Goal: Task Accomplishment & Management: Use online tool/utility

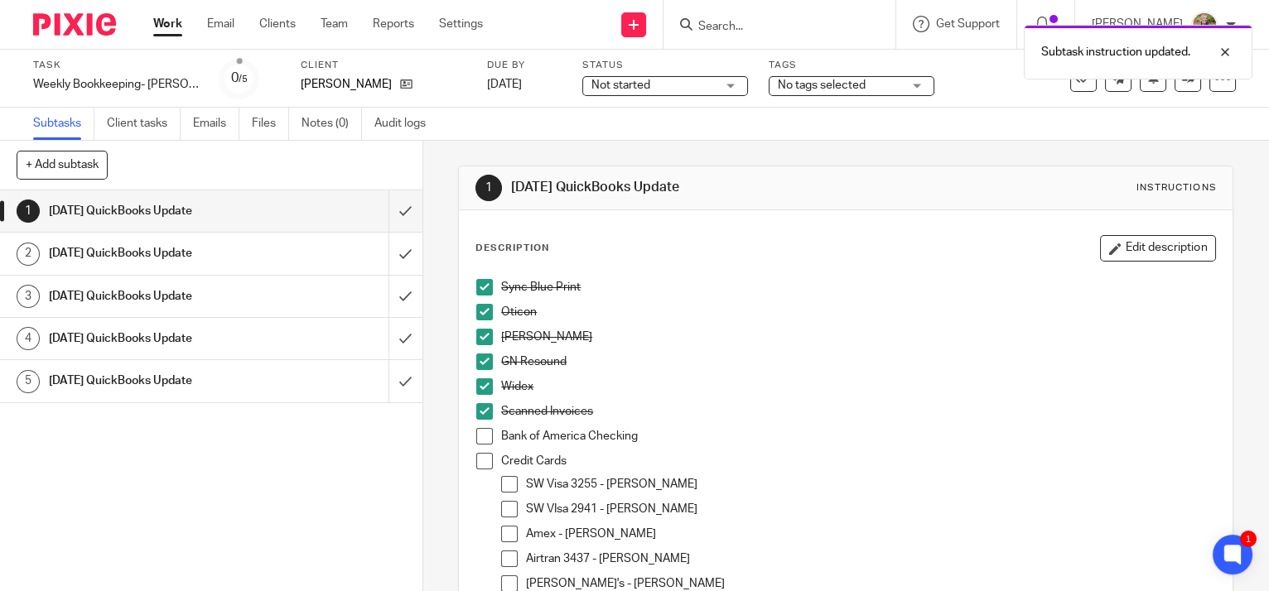
click at [482, 439] on span at bounding box center [484, 436] width 17 height 17
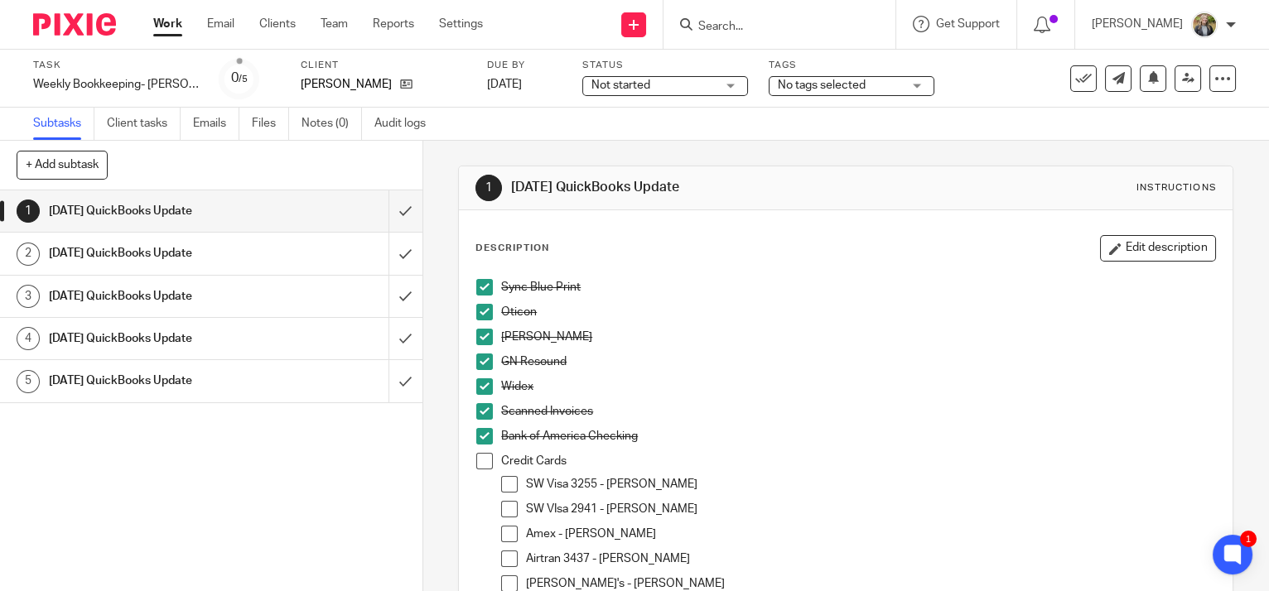
click at [505, 484] on span at bounding box center [509, 484] width 17 height 17
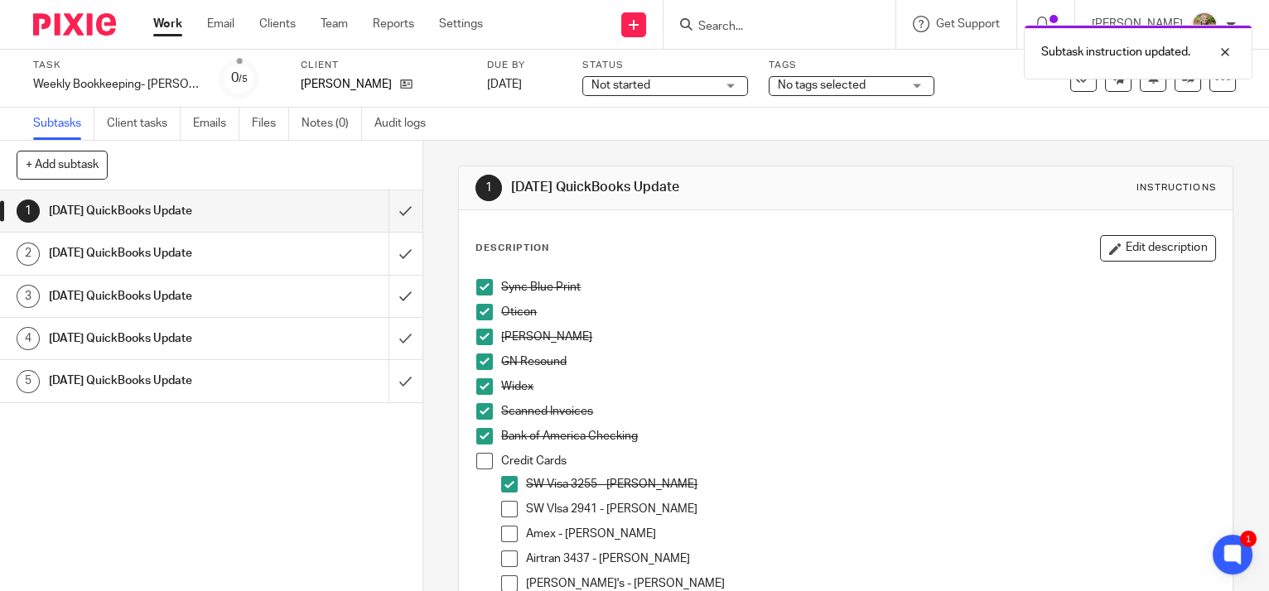
click at [506, 508] on span at bounding box center [509, 509] width 17 height 17
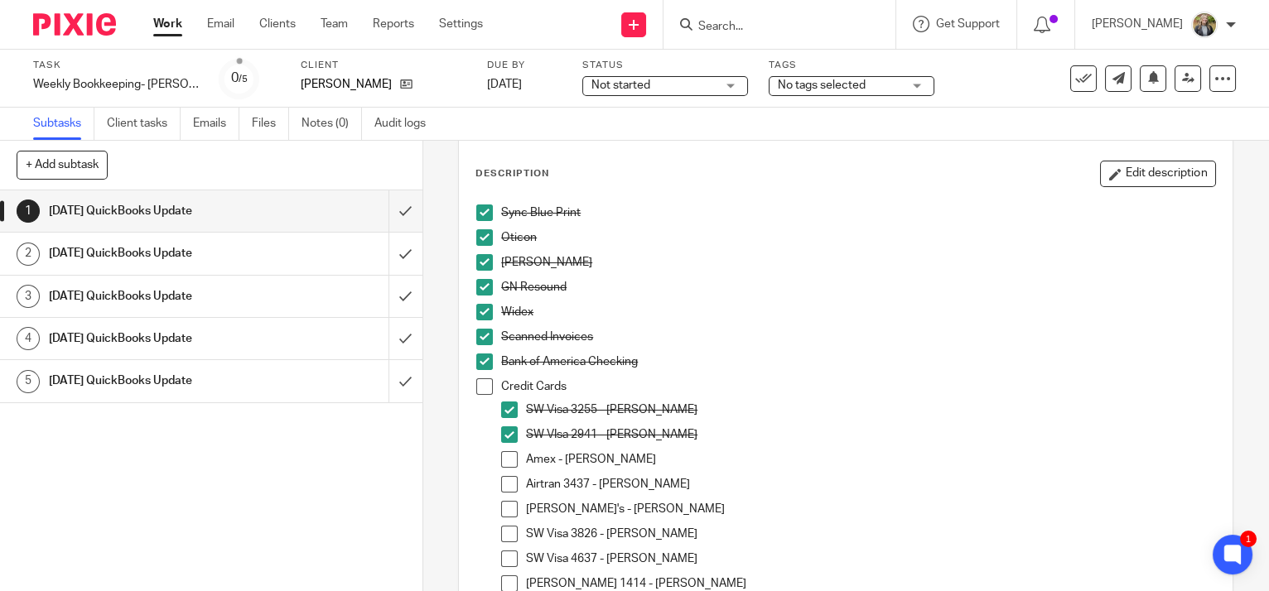
scroll to position [150, 0]
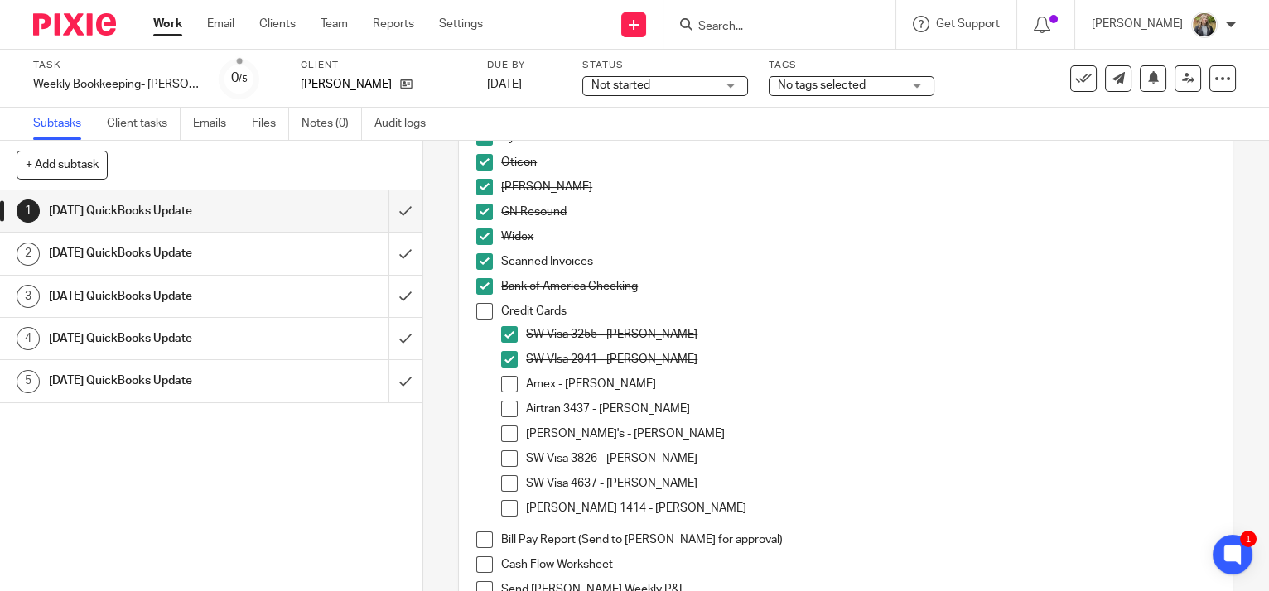
click at [505, 426] on span at bounding box center [509, 434] width 17 height 17
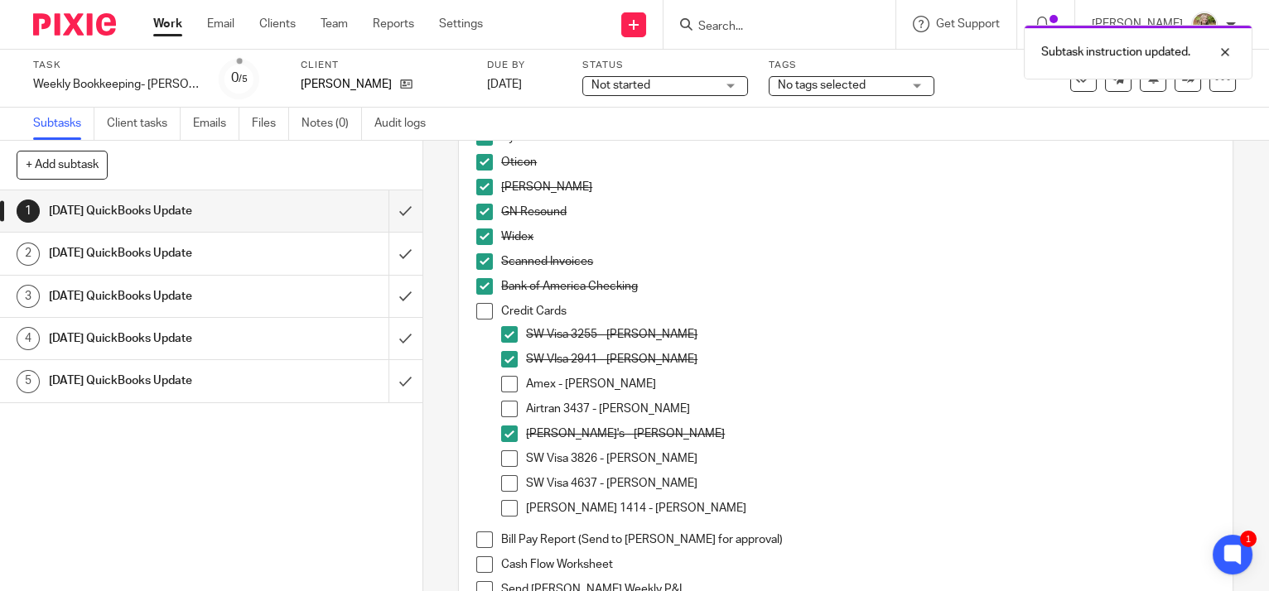
drag, startPoint x: 505, startPoint y: 409, endPoint x: 505, endPoint y: 388, distance: 21.5
click at [505, 407] on span at bounding box center [509, 409] width 17 height 17
click at [505, 384] on span at bounding box center [509, 384] width 17 height 17
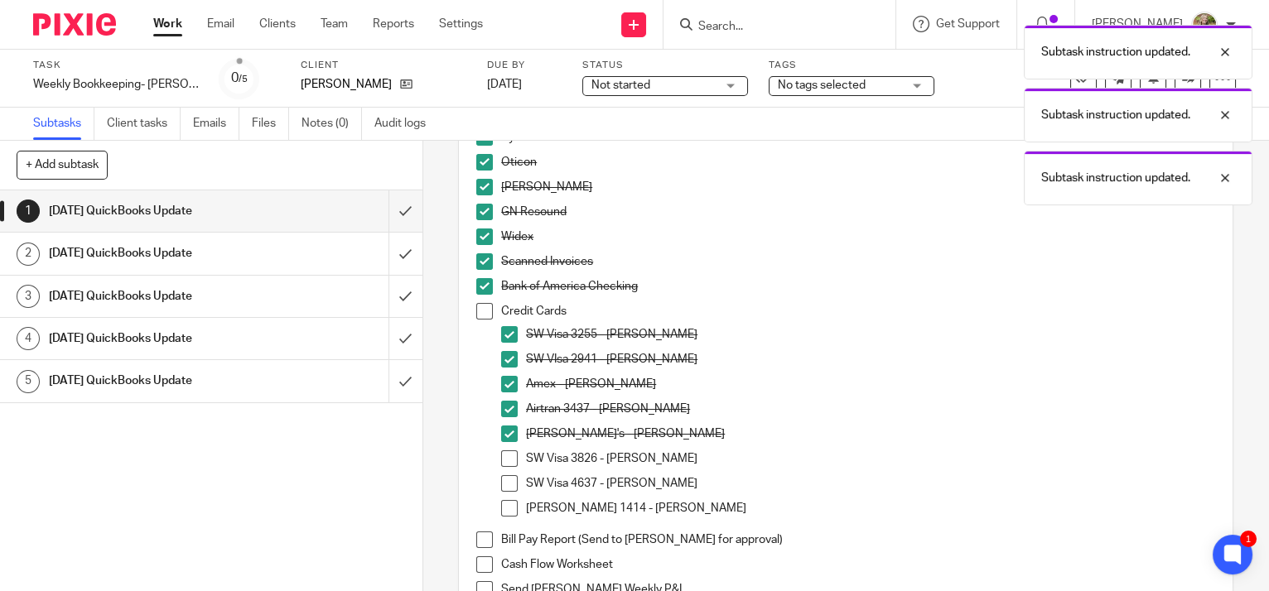
click at [502, 453] on span at bounding box center [509, 459] width 17 height 17
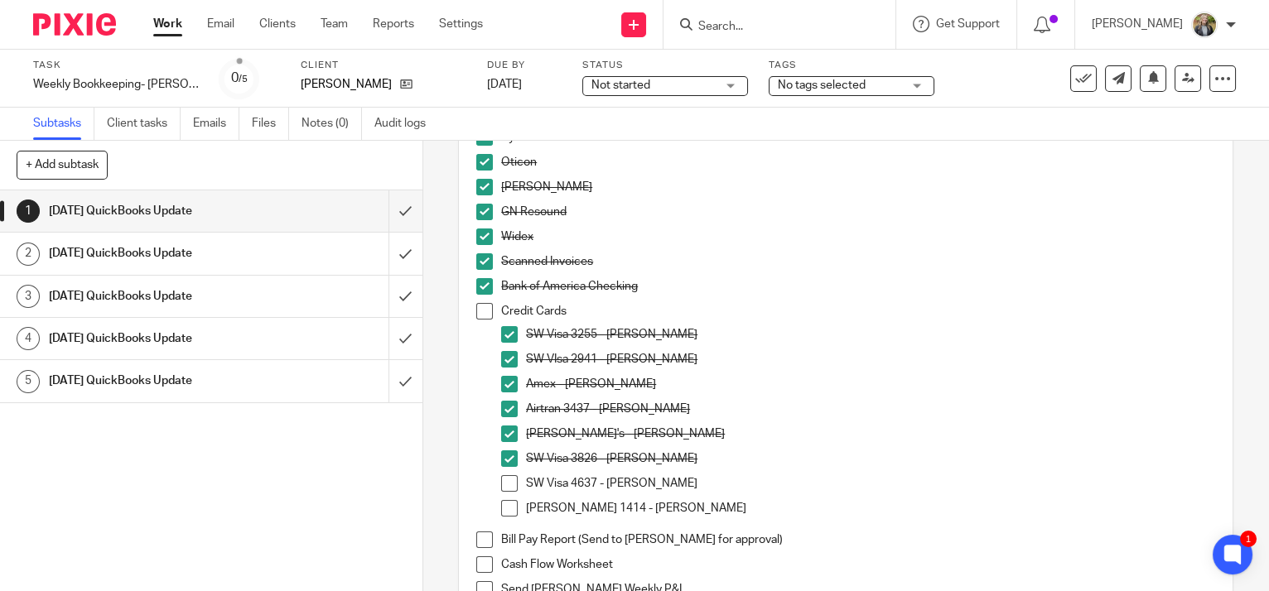
click at [505, 509] on span at bounding box center [509, 508] width 17 height 17
click at [507, 478] on span at bounding box center [509, 483] width 17 height 17
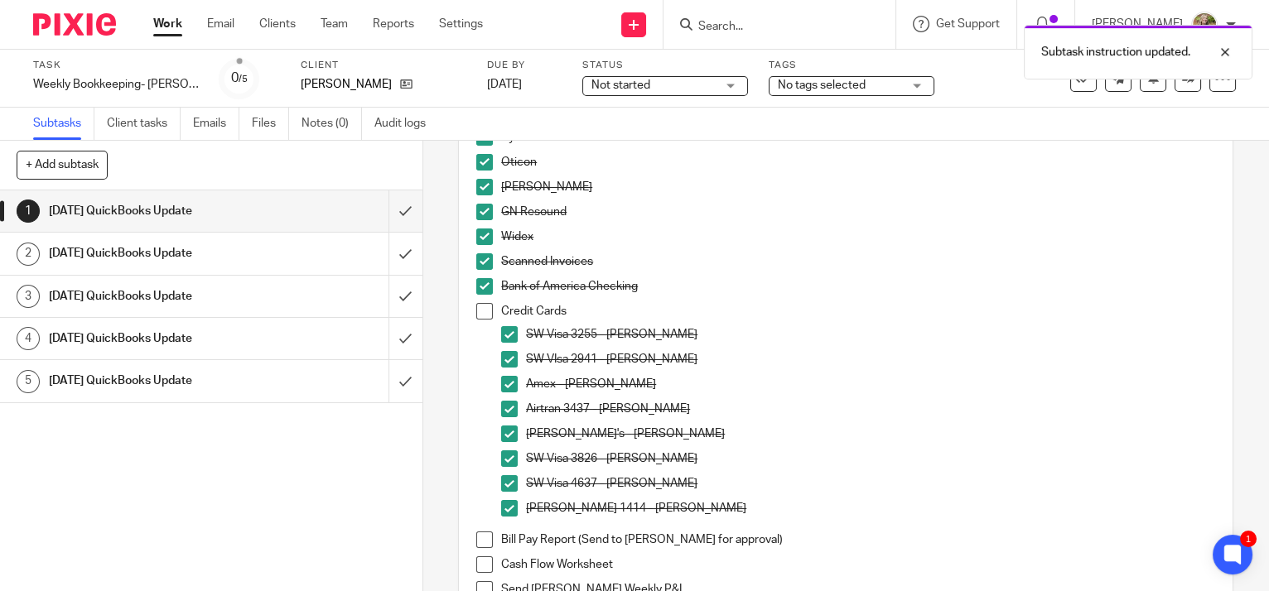
click at [485, 308] on span at bounding box center [484, 311] width 17 height 17
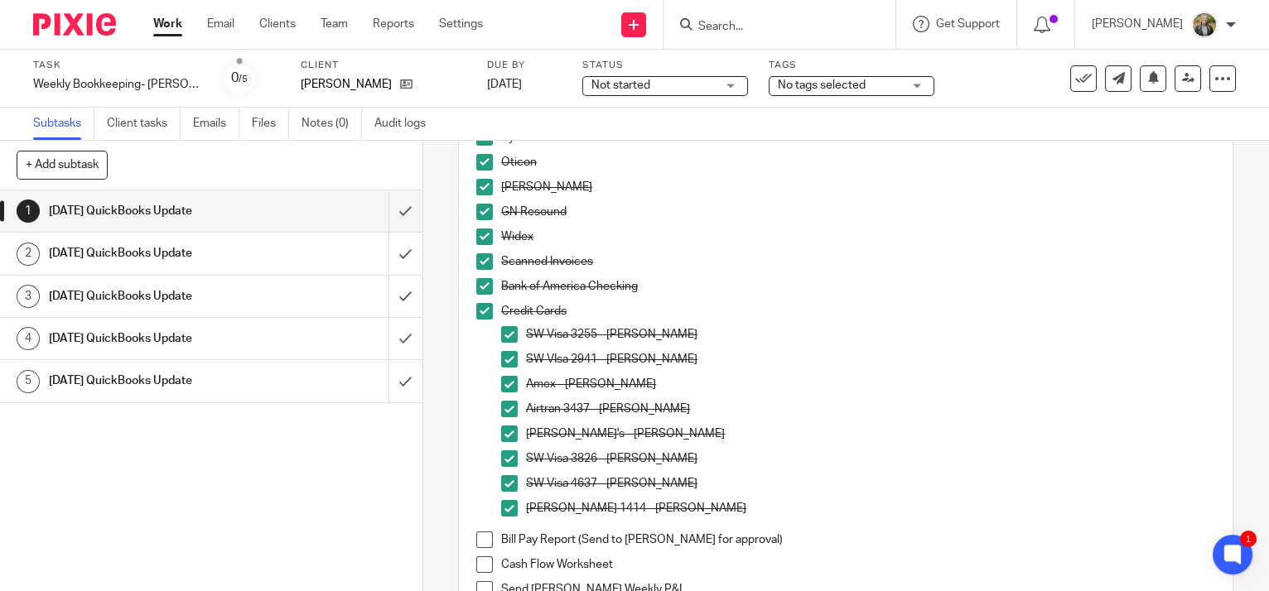
click at [476, 533] on span at bounding box center [484, 540] width 17 height 17
click at [107, 475] on div "1 Monday QuickBooks Update 2 Tuesday QuickBooks Update 3 Wednesday QuickBooks U…" at bounding box center [211, 390] width 422 height 401
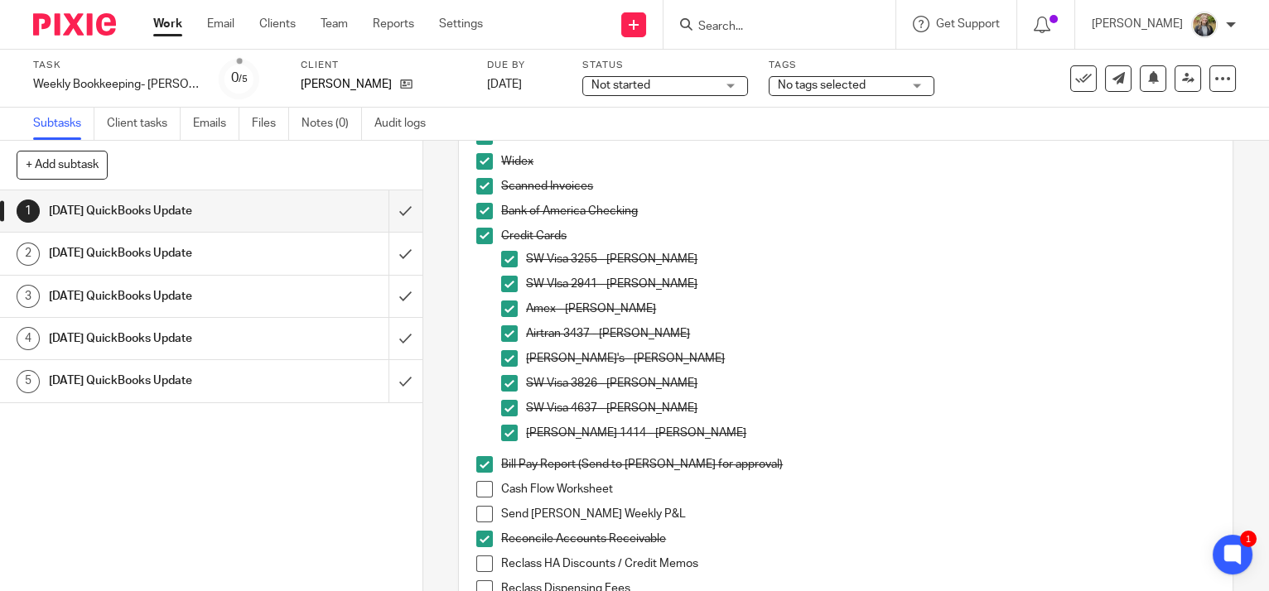
click at [476, 509] on span at bounding box center [484, 514] width 17 height 17
click at [480, 484] on span at bounding box center [484, 489] width 17 height 17
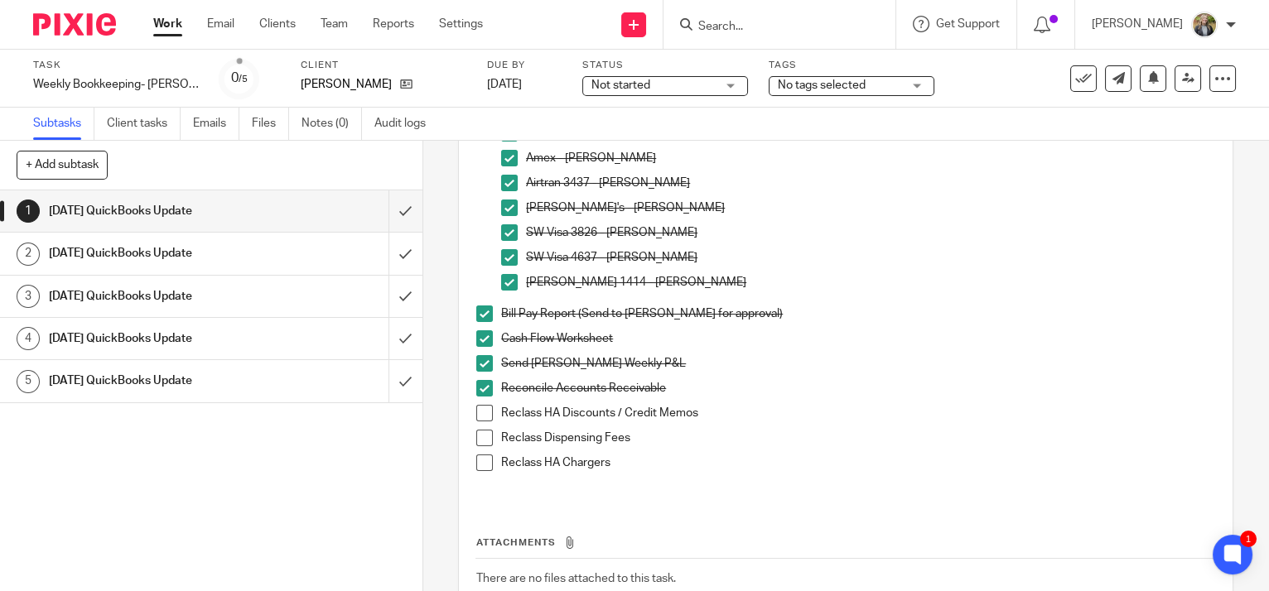
scroll to position [451, 0]
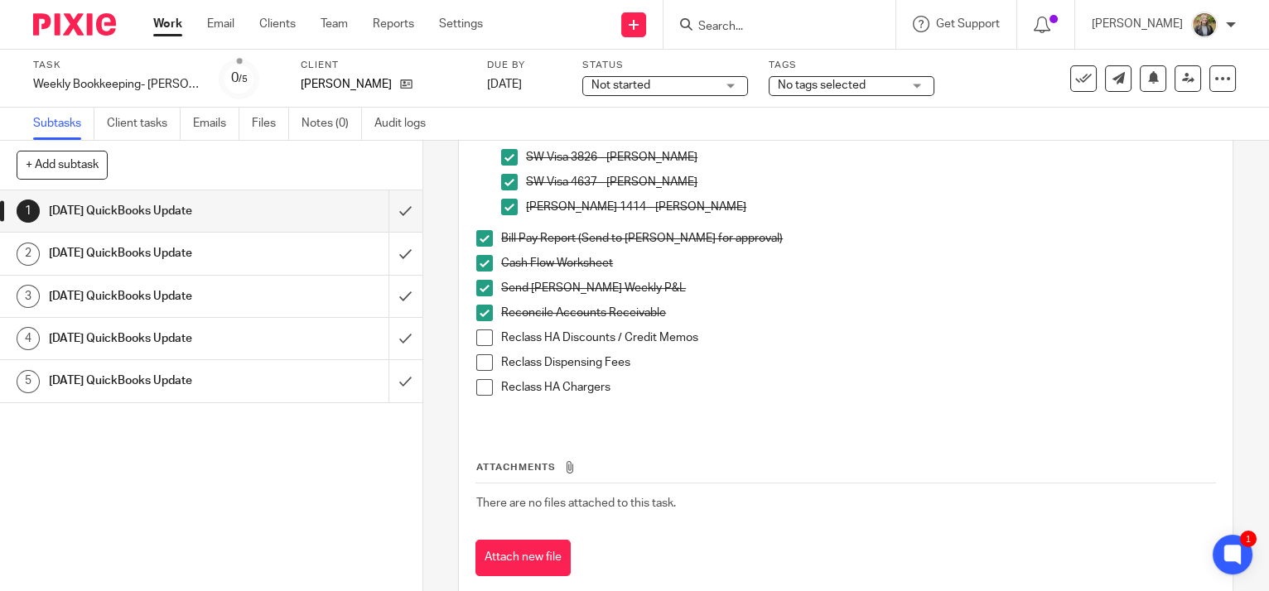
click at [476, 337] on span at bounding box center [484, 338] width 17 height 17
click at [476, 357] on span at bounding box center [484, 362] width 17 height 17
click at [622, 412] on div "Sync Blue Print Oticon Starkey GN Resound Widex Scanned Invoices Bank of Americ…" at bounding box center [845, 122] width 755 height 606
click at [479, 389] on span at bounding box center [484, 387] width 17 height 17
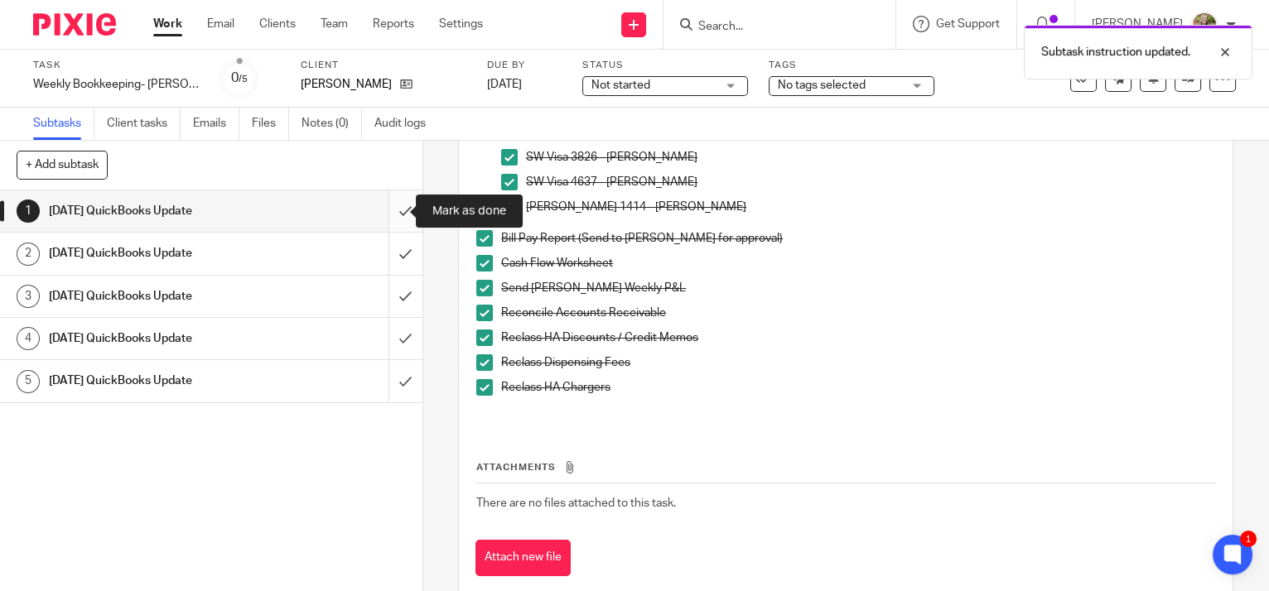
click at [386, 208] on input "submit" at bounding box center [211, 210] width 422 height 41
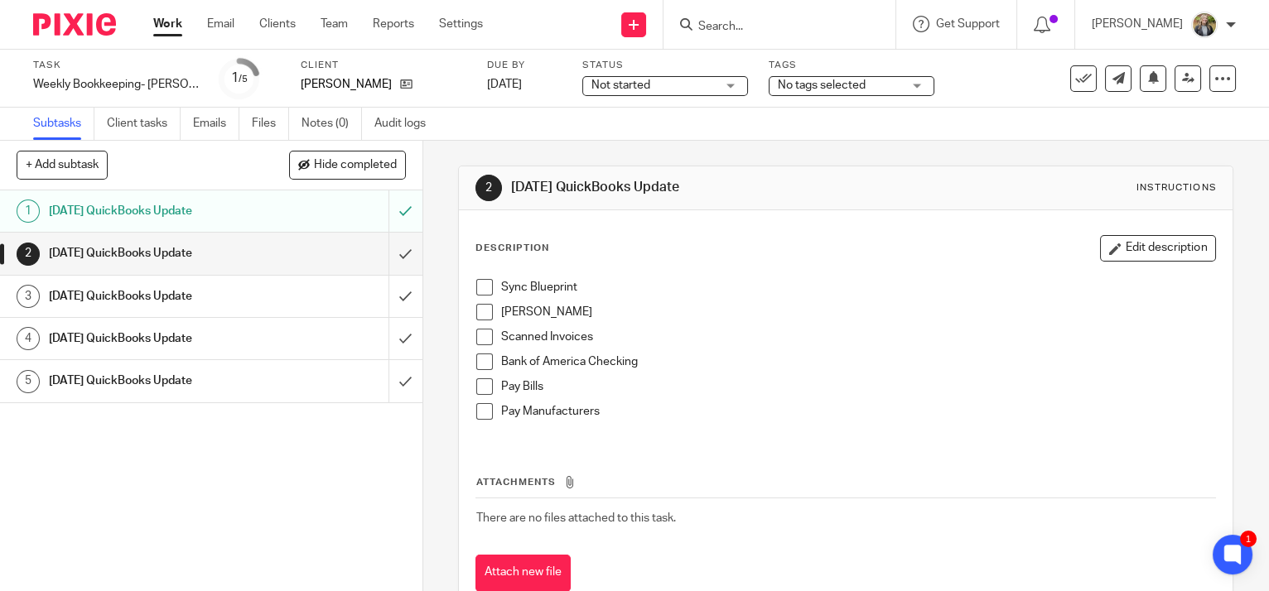
click at [172, 23] on link "Work" at bounding box center [167, 24] width 29 height 17
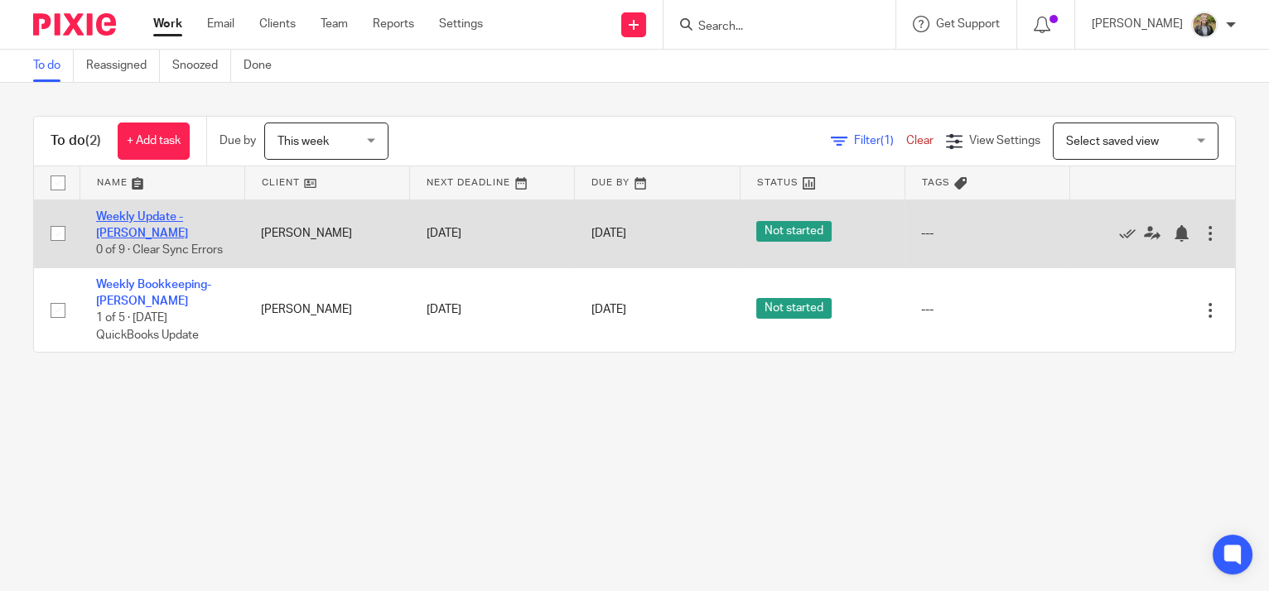
click at [167, 219] on link "Weekly Update - [PERSON_NAME]" at bounding box center [142, 225] width 92 height 28
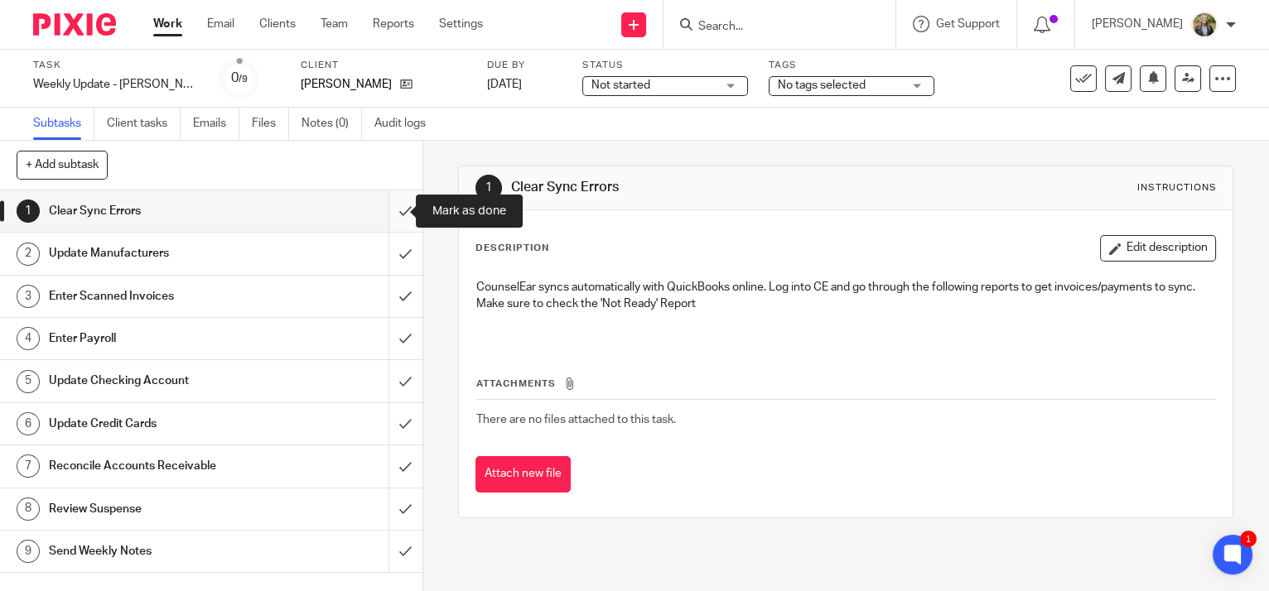
click at [390, 205] on input "submit" at bounding box center [211, 210] width 422 height 41
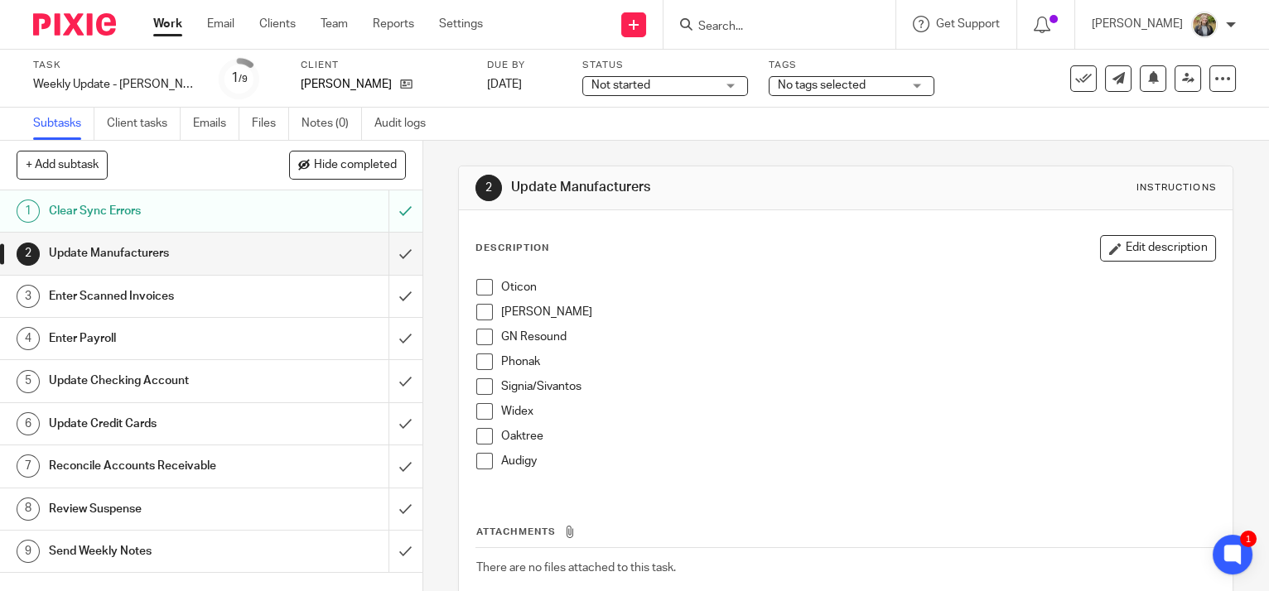
click at [481, 290] on span at bounding box center [484, 287] width 17 height 17
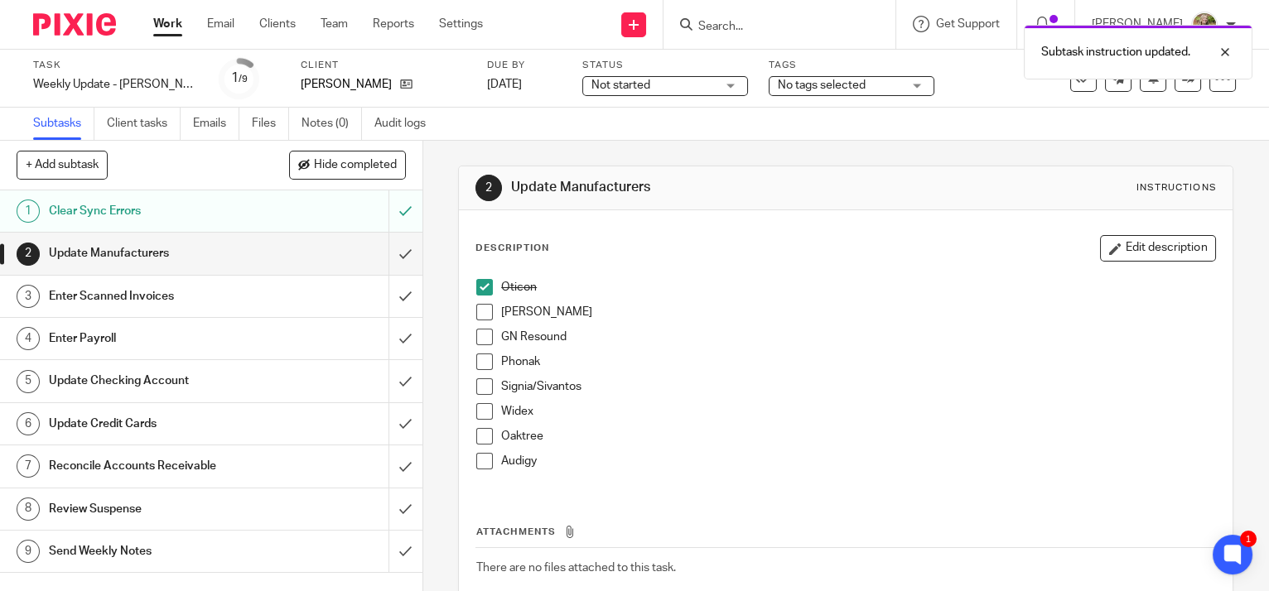
click at [476, 313] on span at bounding box center [484, 312] width 17 height 17
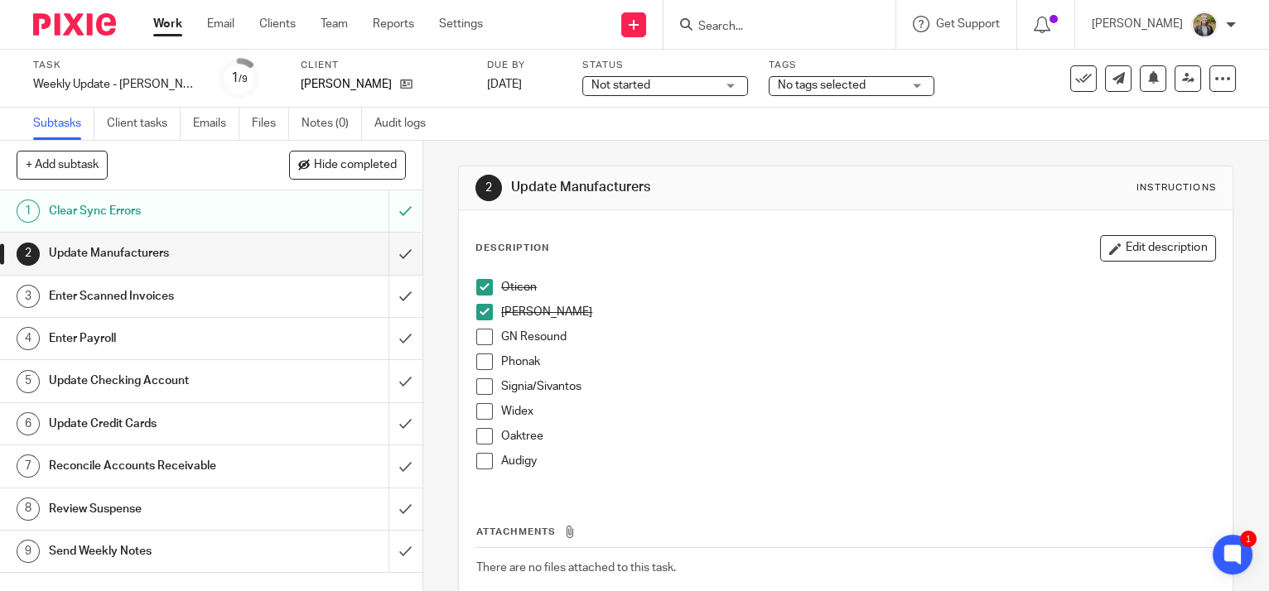
click at [476, 335] on span at bounding box center [484, 337] width 17 height 17
click at [479, 357] on span at bounding box center [484, 362] width 17 height 17
click at [478, 387] on span at bounding box center [484, 386] width 17 height 17
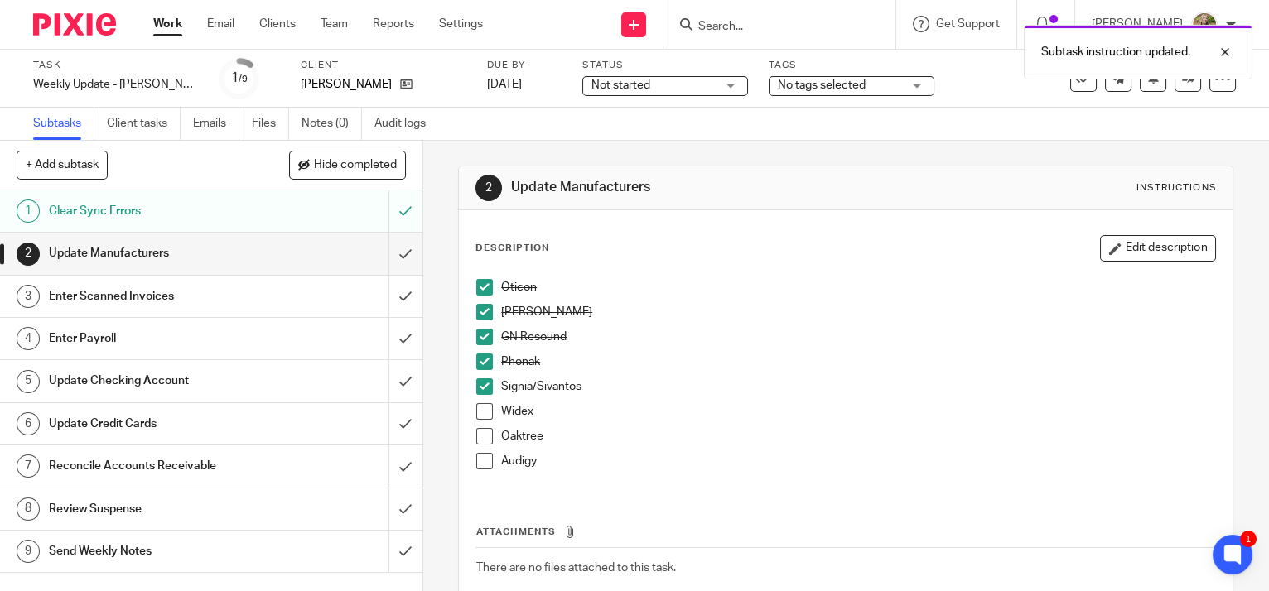
click at [485, 410] on span at bounding box center [484, 411] width 17 height 17
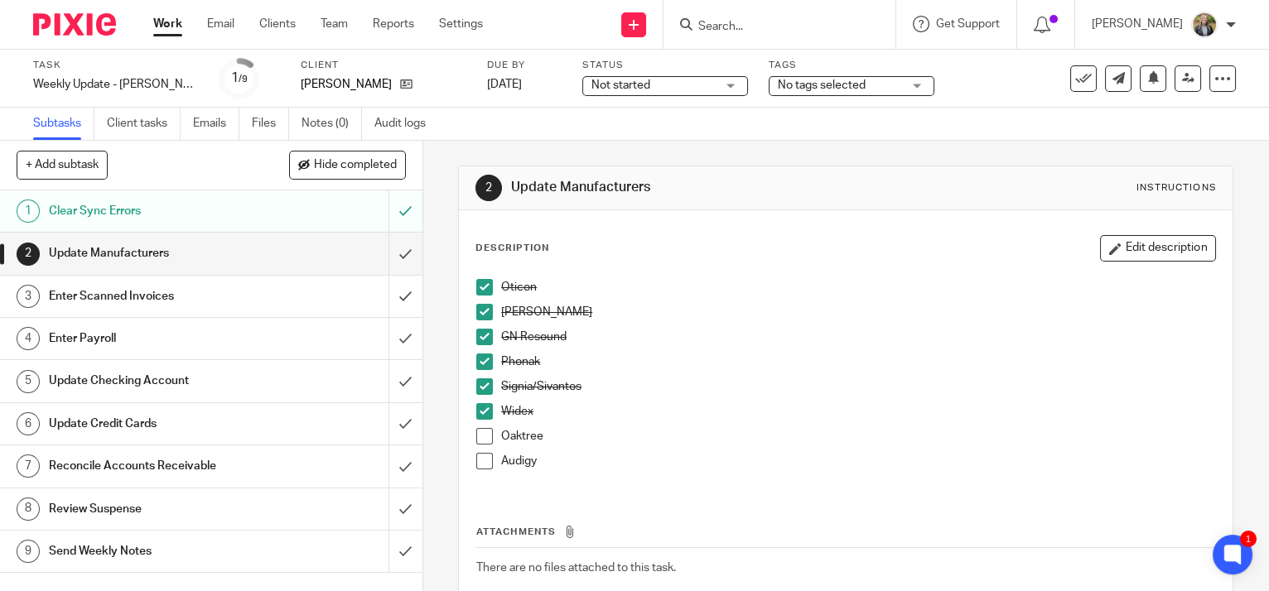
click at [476, 431] on span at bounding box center [484, 436] width 17 height 17
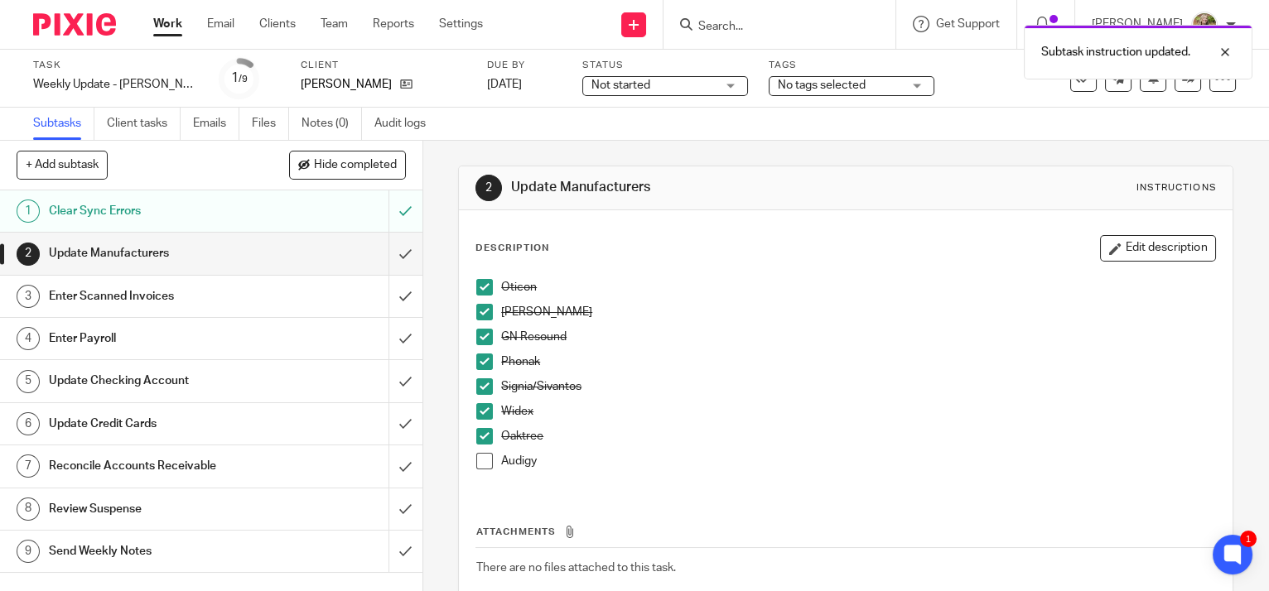
click at [484, 463] on span at bounding box center [484, 461] width 17 height 17
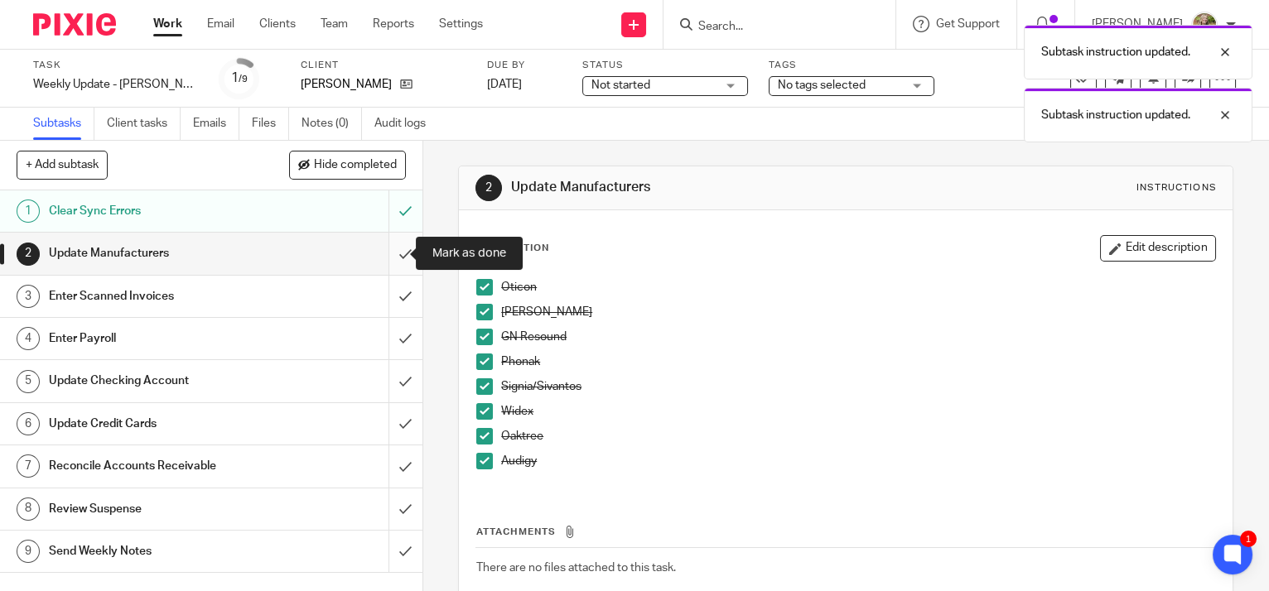
click at [393, 251] on input "submit" at bounding box center [211, 253] width 422 height 41
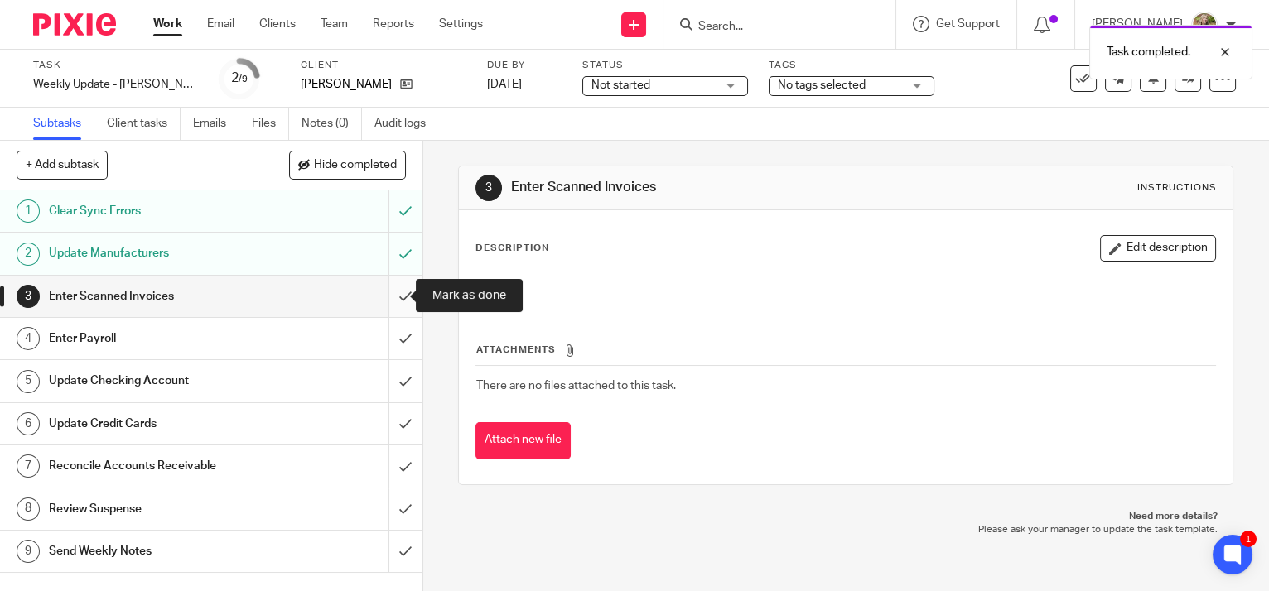
click at [381, 294] on input "submit" at bounding box center [211, 296] width 422 height 41
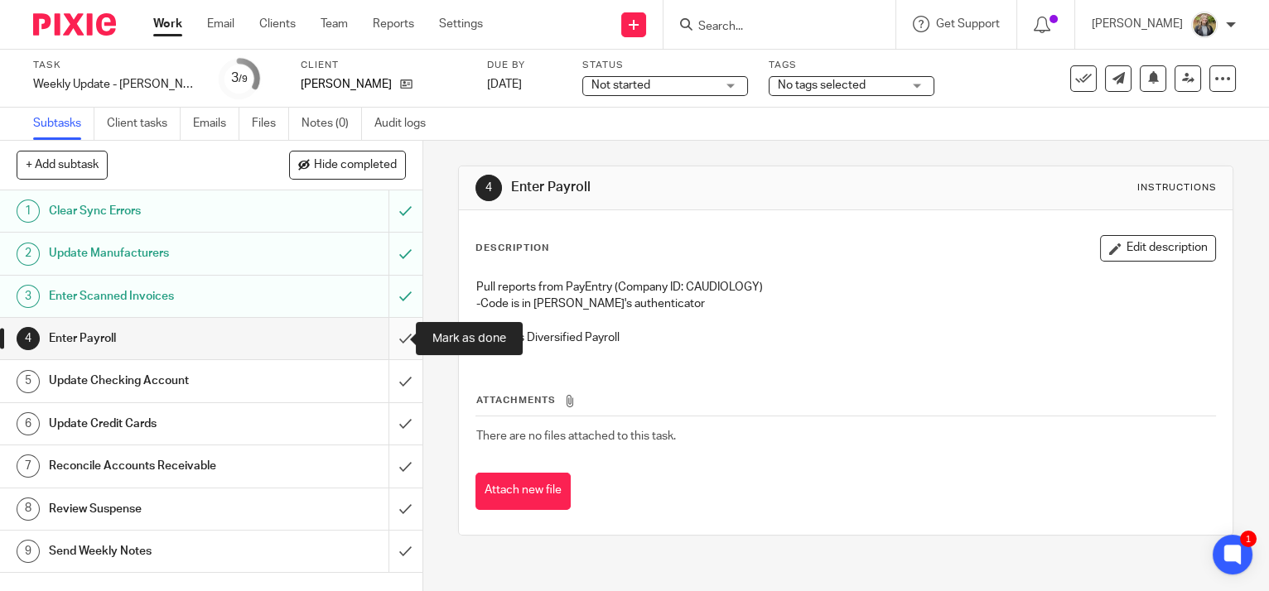
click at [400, 335] on input "submit" at bounding box center [211, 338] width 422 height 41
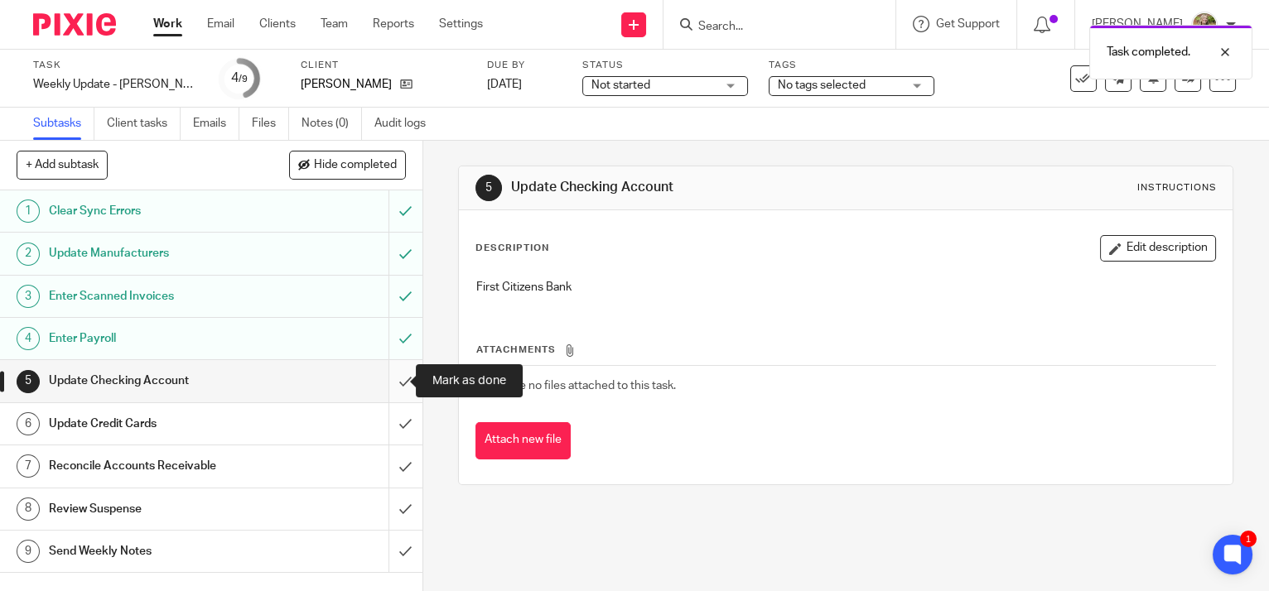
click at [392, 384] on input "submit" at bounding box center [211, 380] width 422 height 41
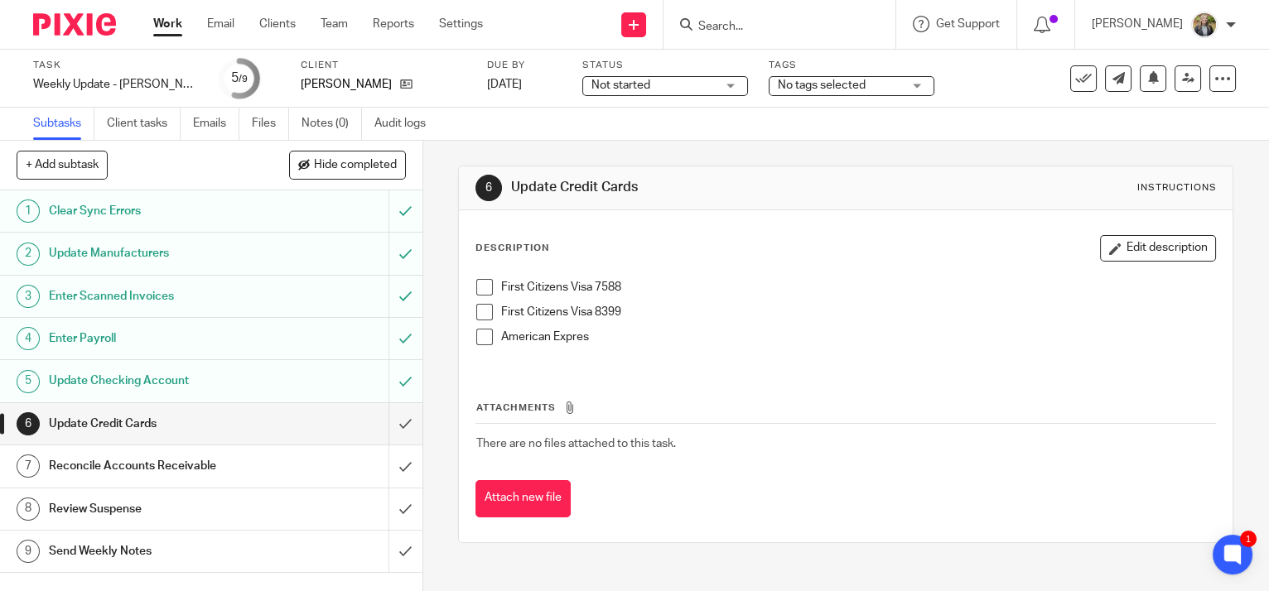
click at [479, 290] on span at bounding box center [484, 287] width 17 height 17
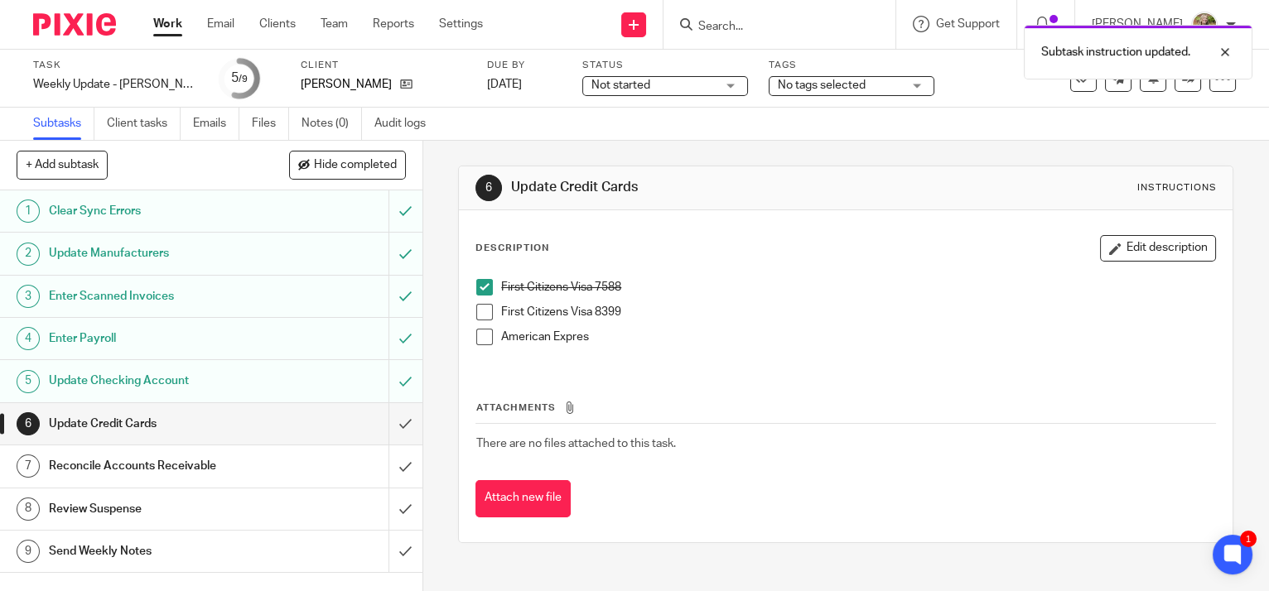
click at [478, 318] on span at bounding box center [484, 312] width 17 height 17
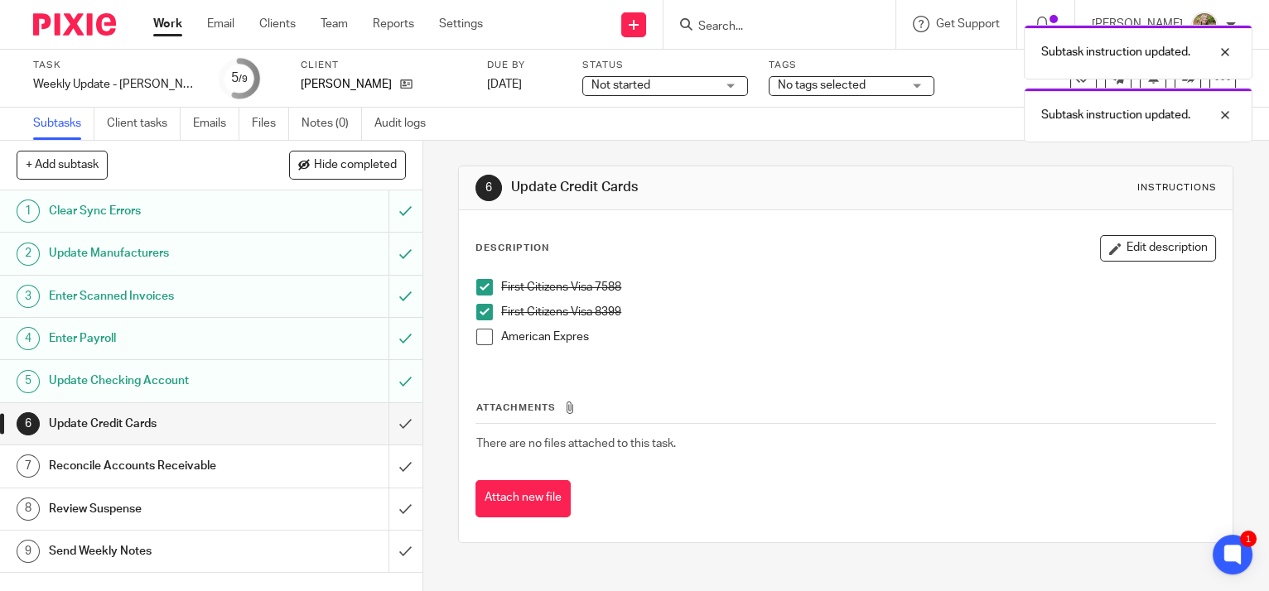
click at [482, 340] on span at bounding box center [484, 337] width 17 height 17
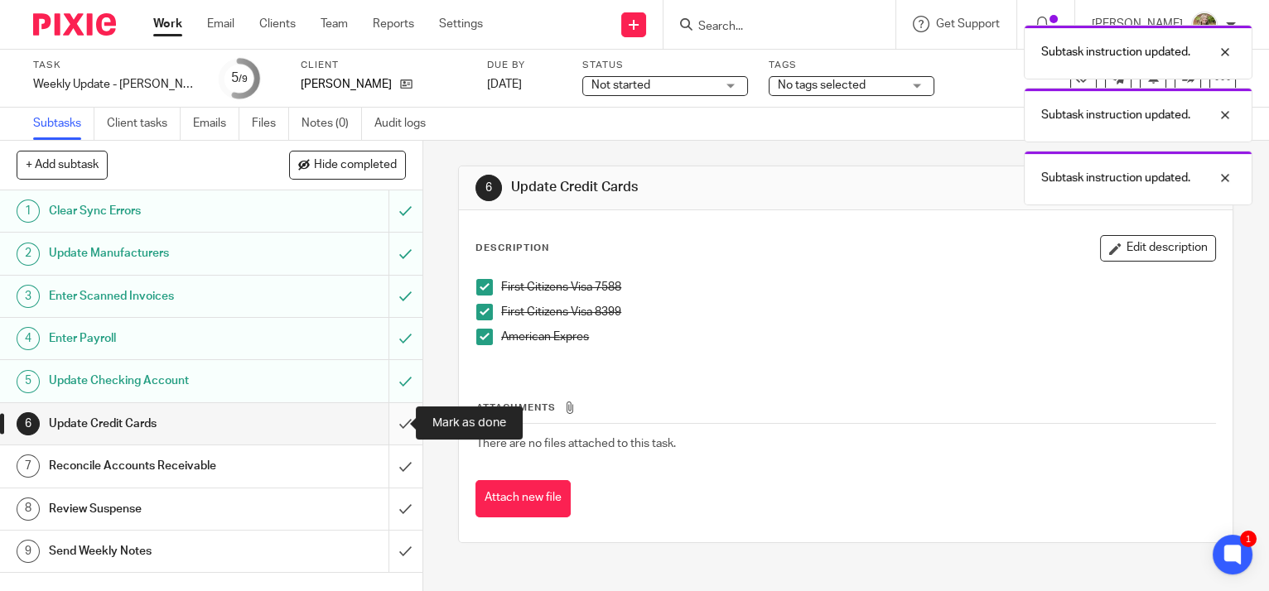
click at [396, 424] on input "submit" at bounding box center [211, 423] width 422 height 41
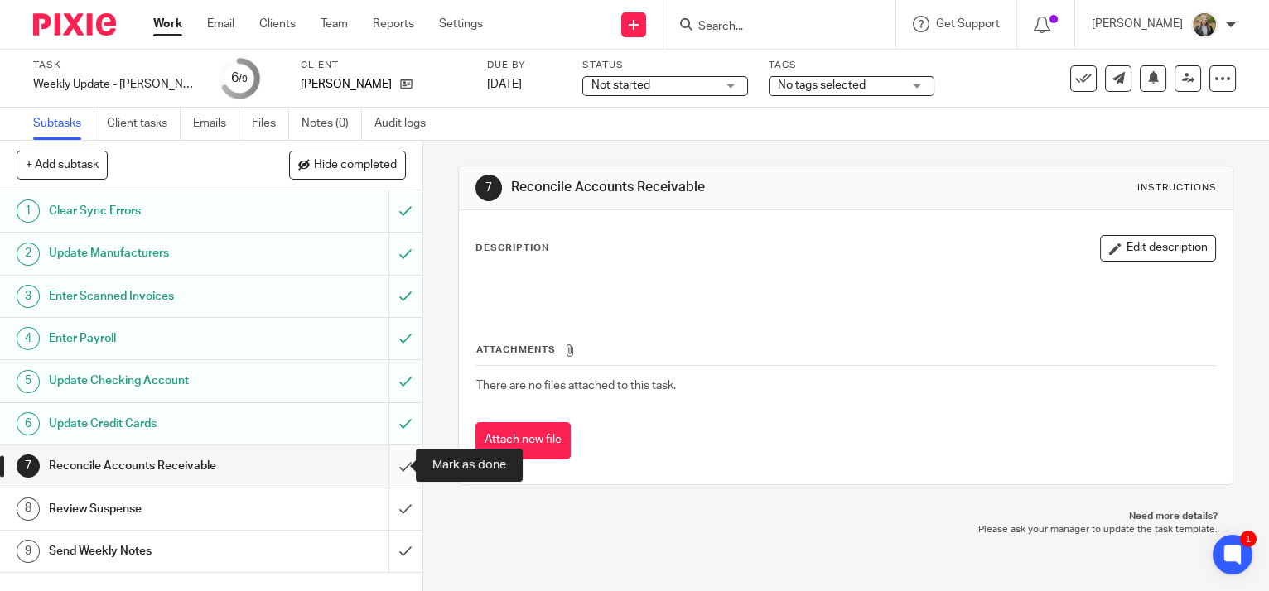
click at [394, 469] on input "submit" at bounding box center [211, 466] width 422 height 41
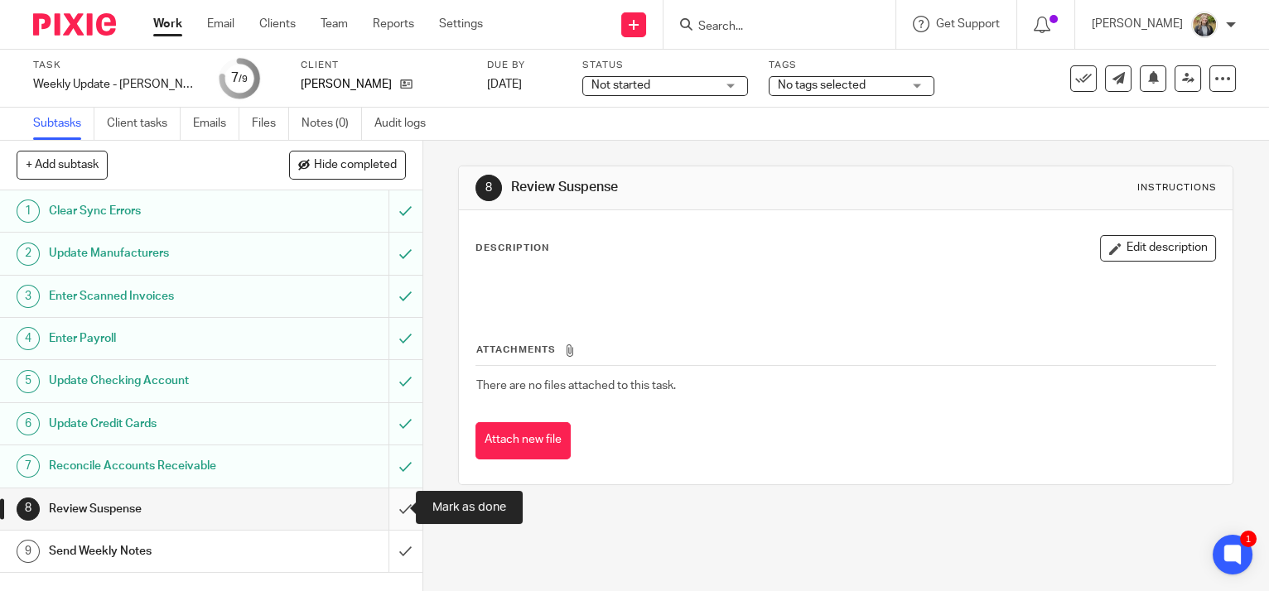
click at [391, 505] on input "submit" at bounding box center [211, 509] width 422 height 41
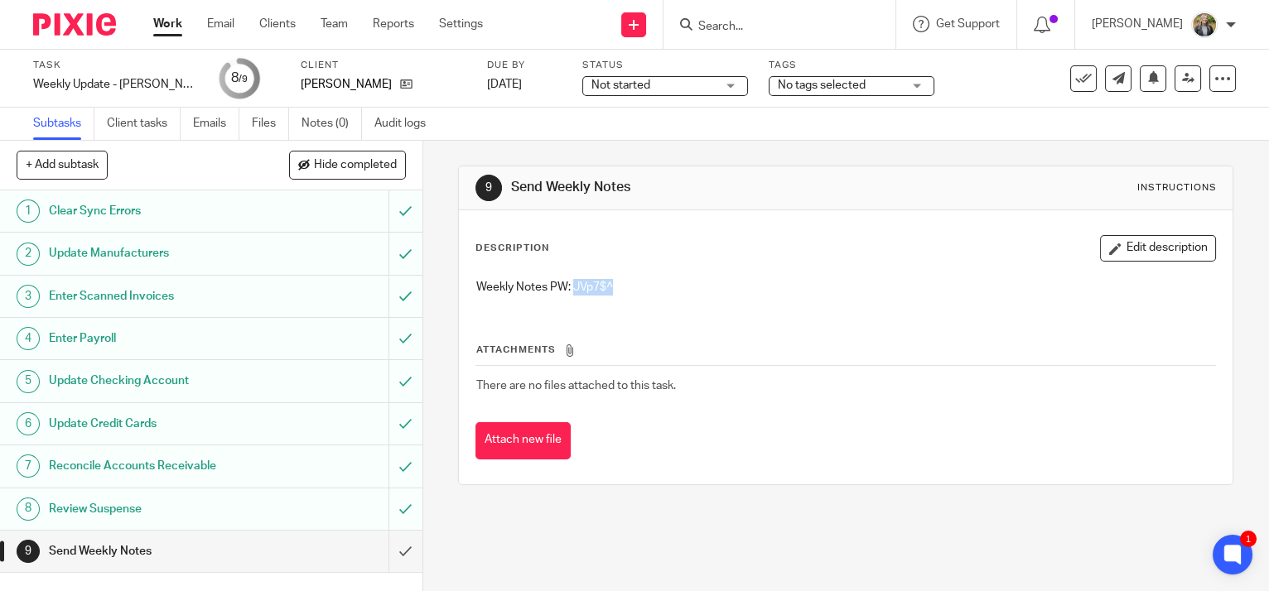
drag, startPoint x: 611, startPoint y: 283, endPoint x: 569, endPoint y: 287, distance: 42.4
click at [569, 287] on p "Weekly Notes PW: JVp7$^" at bounding box center [845, 287] width 739 height 17
copy p "JVp7$^"
click at [391, 549] on input "submit" at bounding box center [211, 551] width 422 height 41
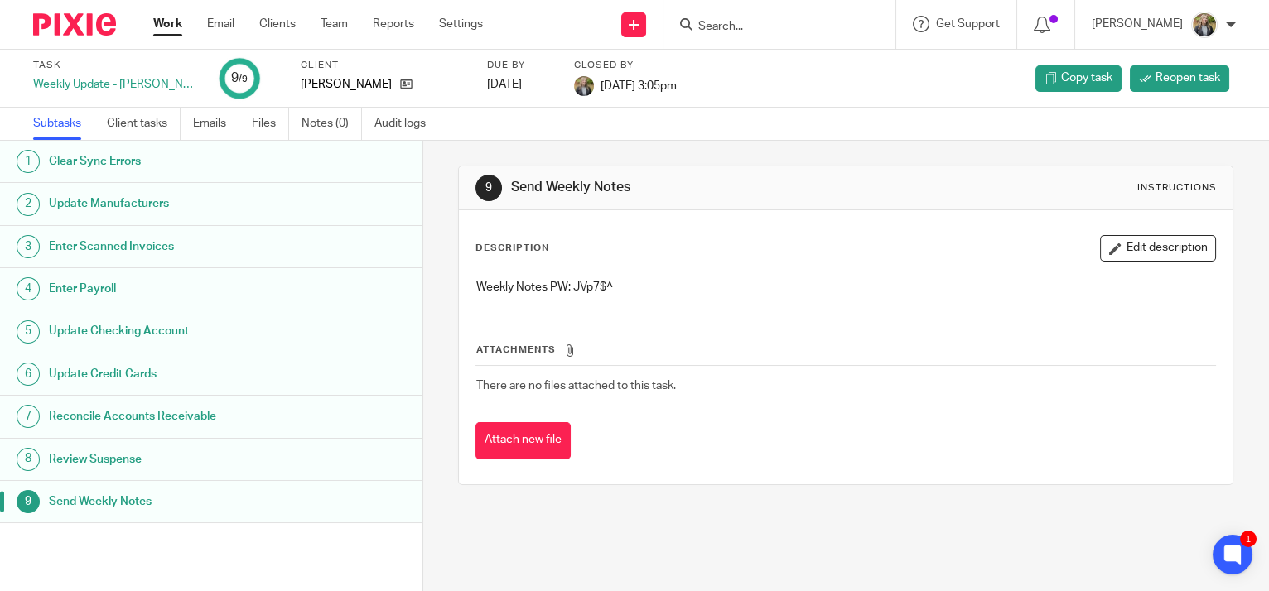
click at [162, 19] on link "Work" at bounding box center [167, 24] width 29 height 17
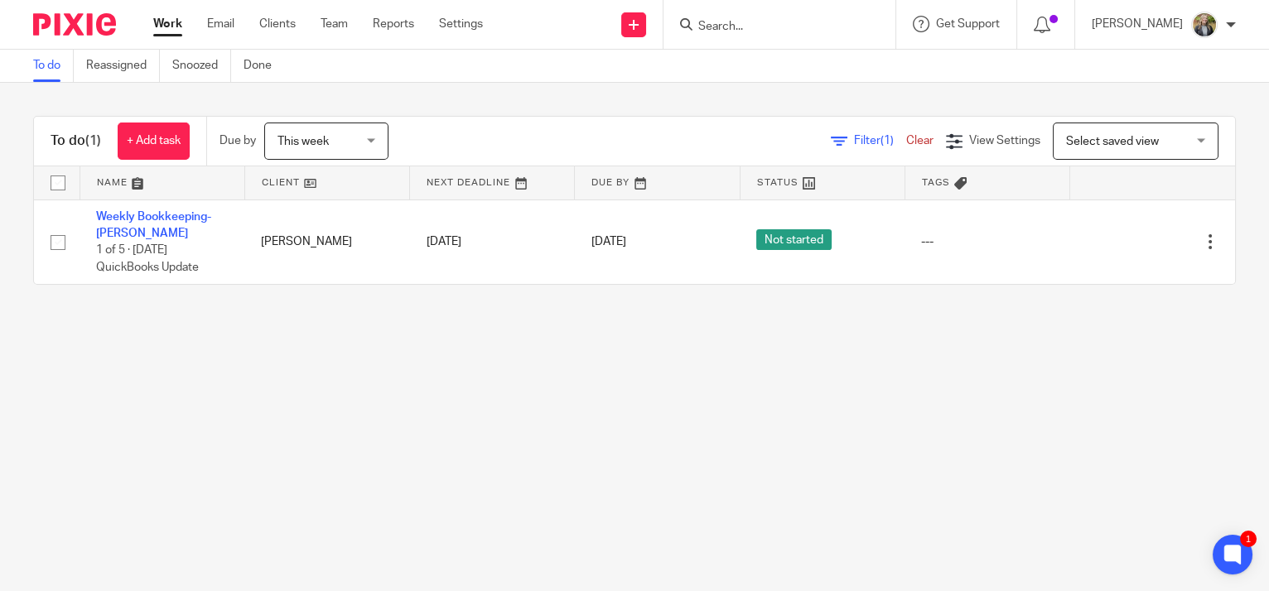
click at [163, 23] on link "Work" at bounding box center [167, 24] width 29 height 17
